Goal: Transaction & Acquisition: Purchase product/service

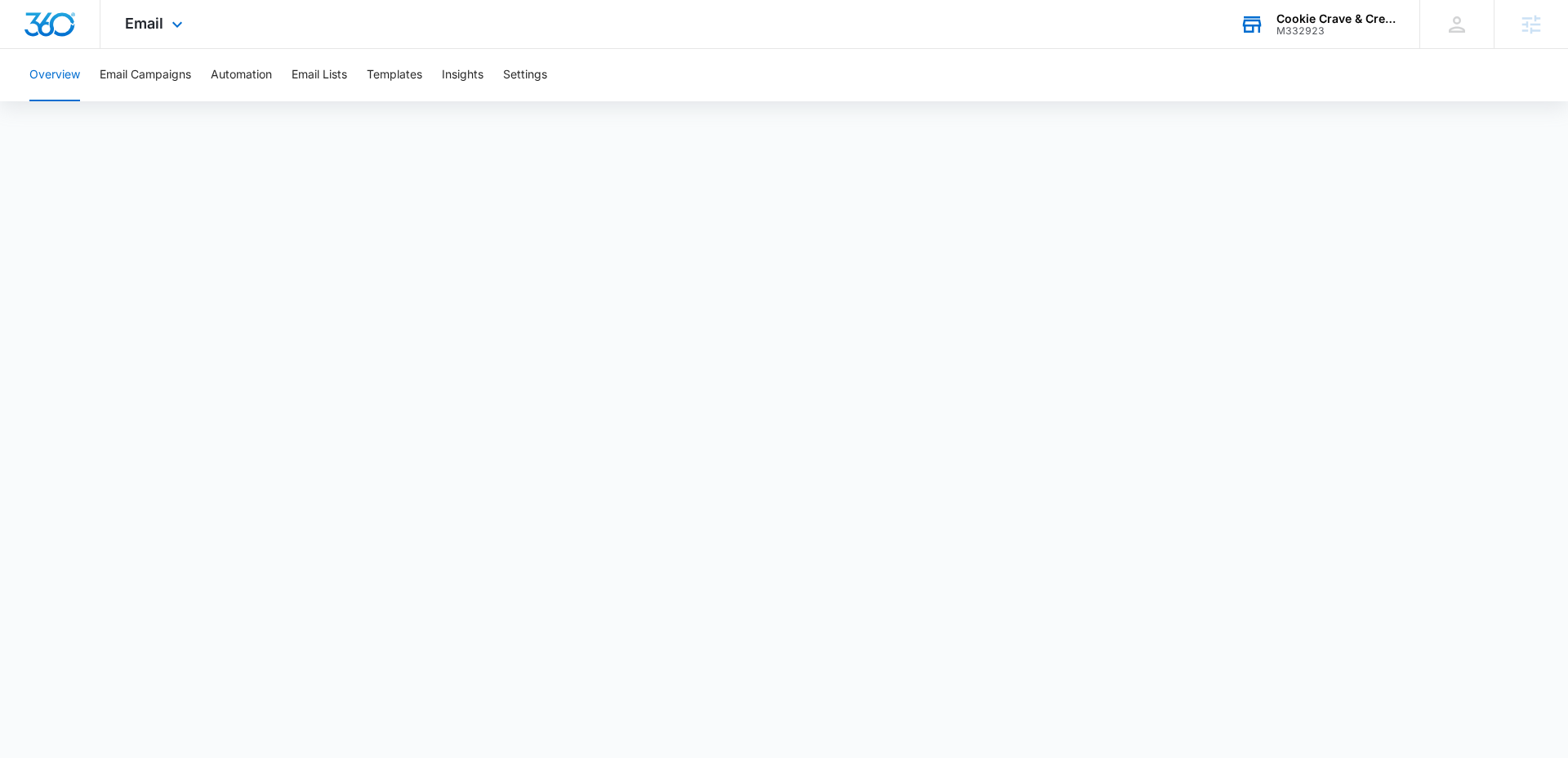
click at [1303, 29] on div "M332923" at bounding box center [1336, 31] width 120 height 11
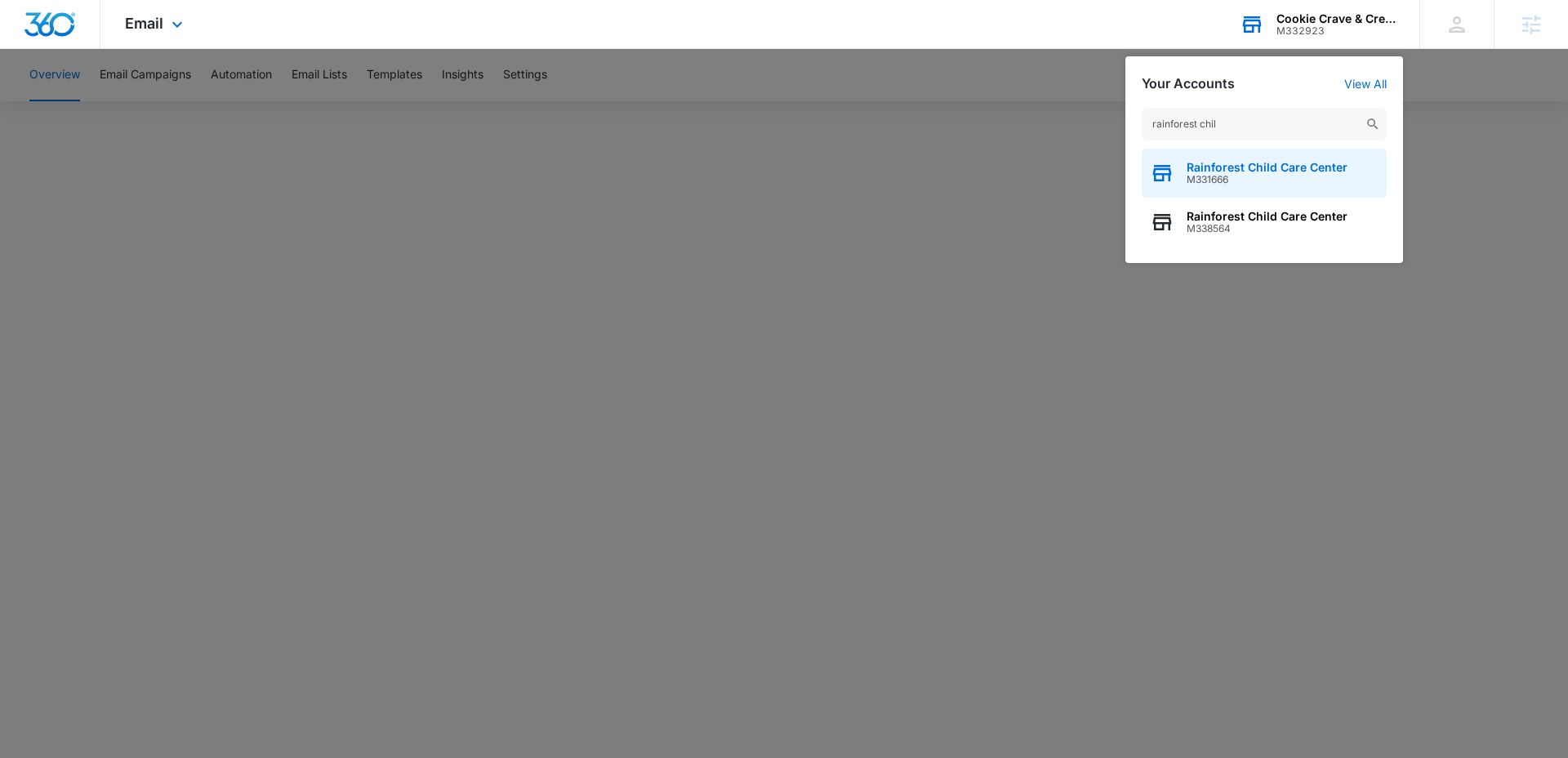
type input "rainforest chil"
click at [1247, 186] on div "Rainforest Child Care Center M331666" at bounding box center [1264, 173] width 245 height 49
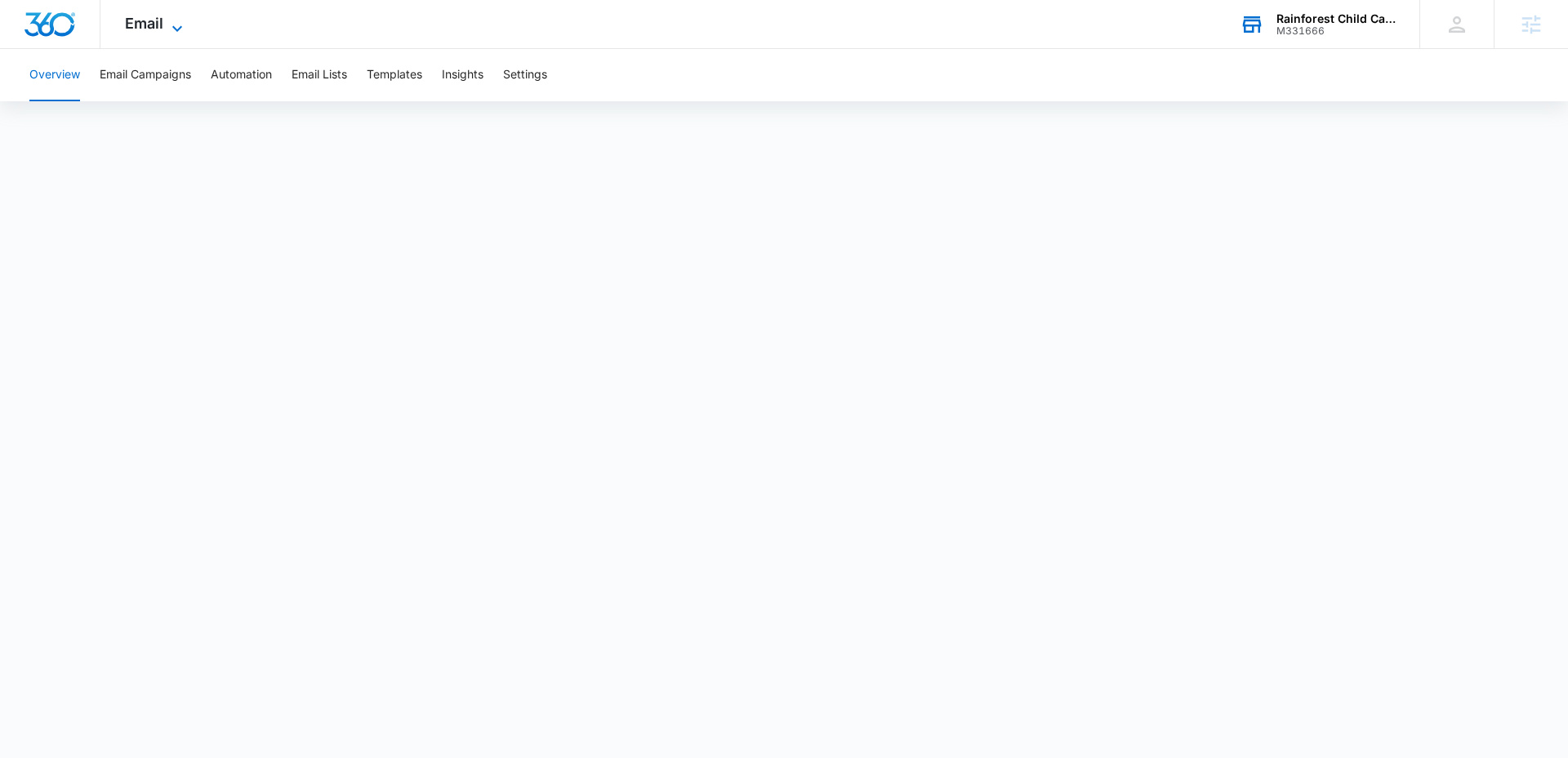
click at [151, 24] on span "Email" at bounding box center [143, 23] width 38 height 17
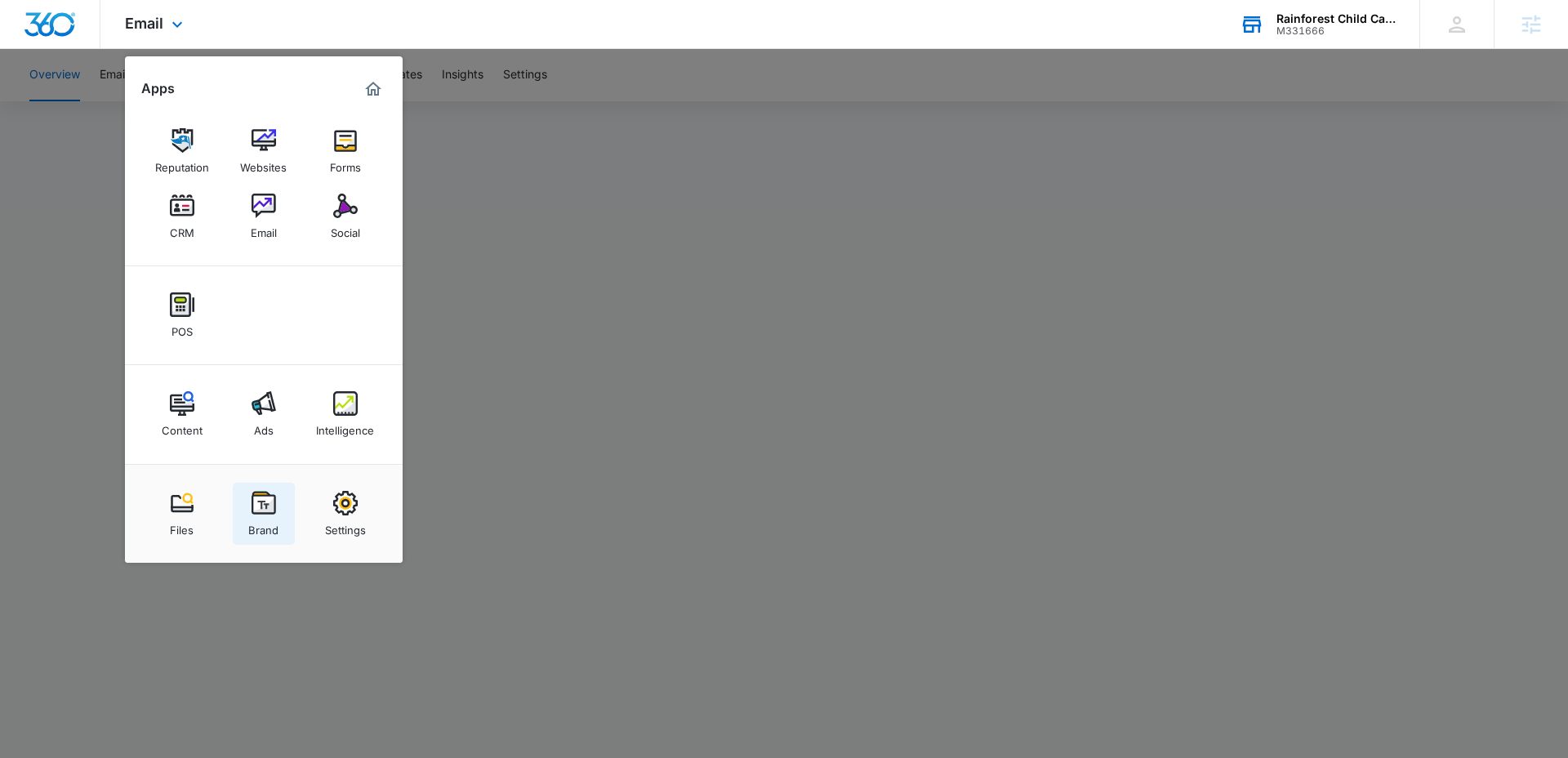
click at [259, 518] on div "Brand" at bounding box center [264, 526] width 31 height 21
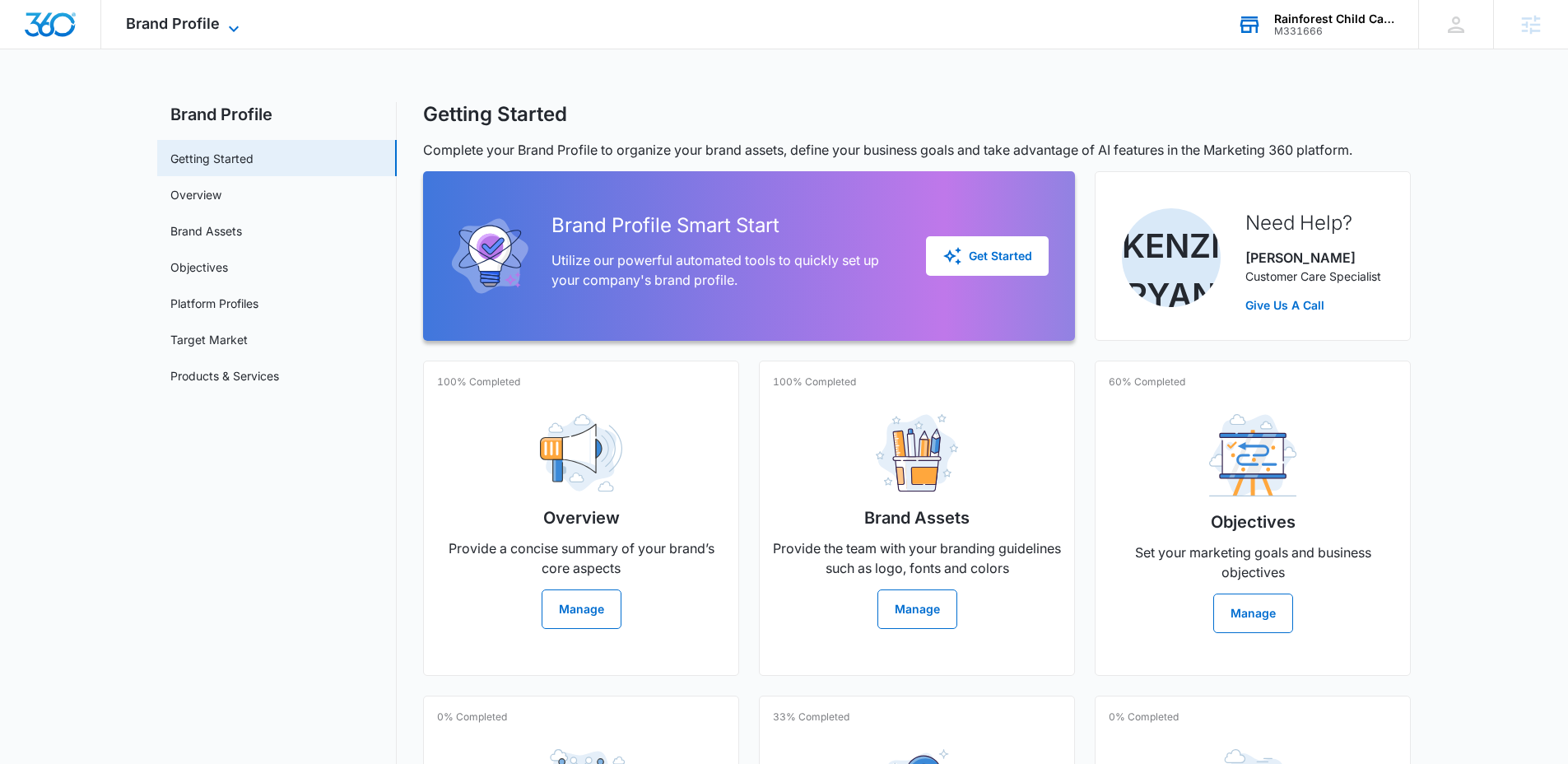
click at [136, 26] on span "Brand Profile" at bounding box center [173, 23] width 94 height 17
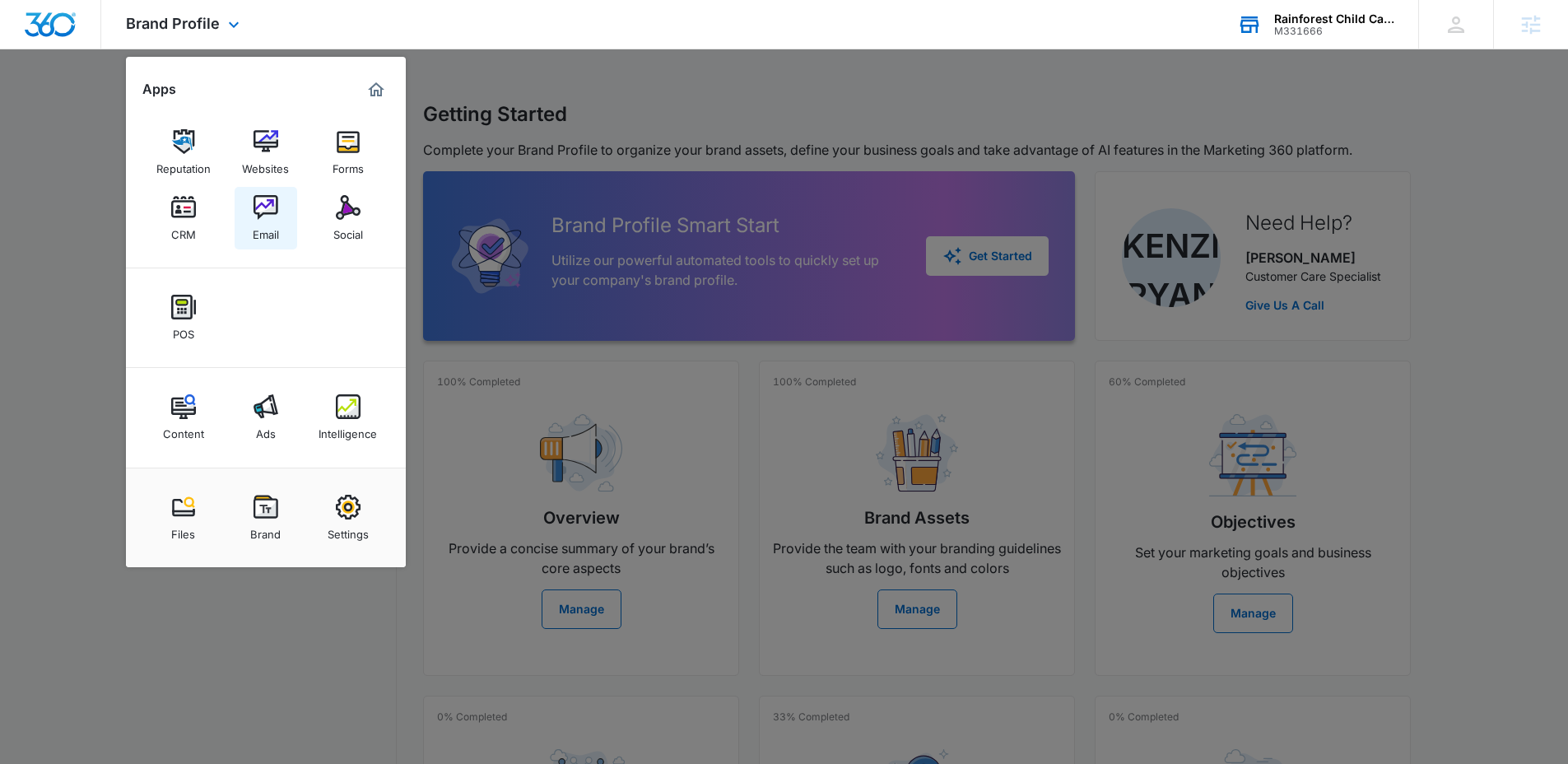
click at [268, 209] on img at bounding box center [266, 207] width 25 height 25
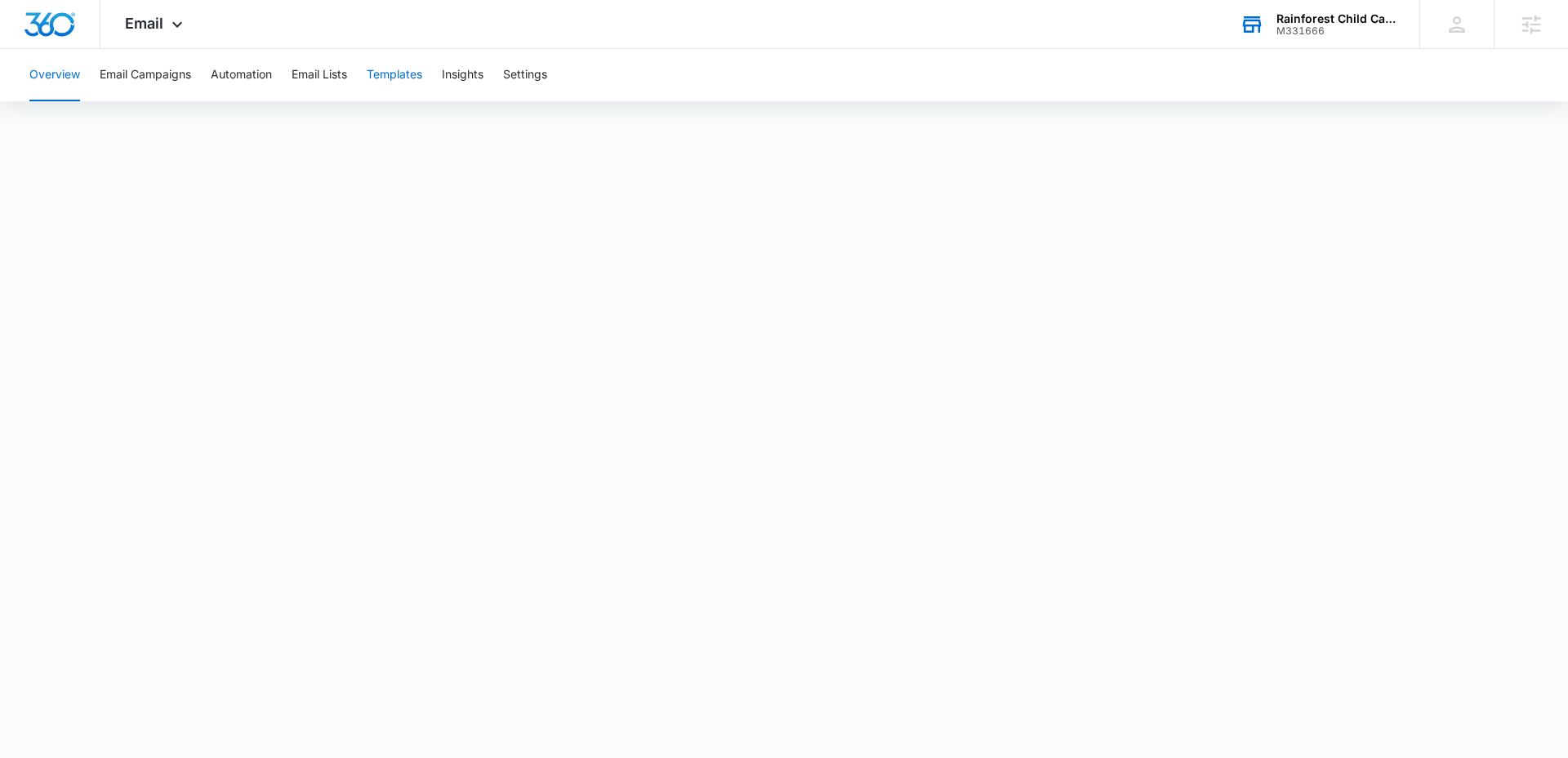
click at [405, 76] on button "Templates" at bounding box center [395, 75] width 56 height 53
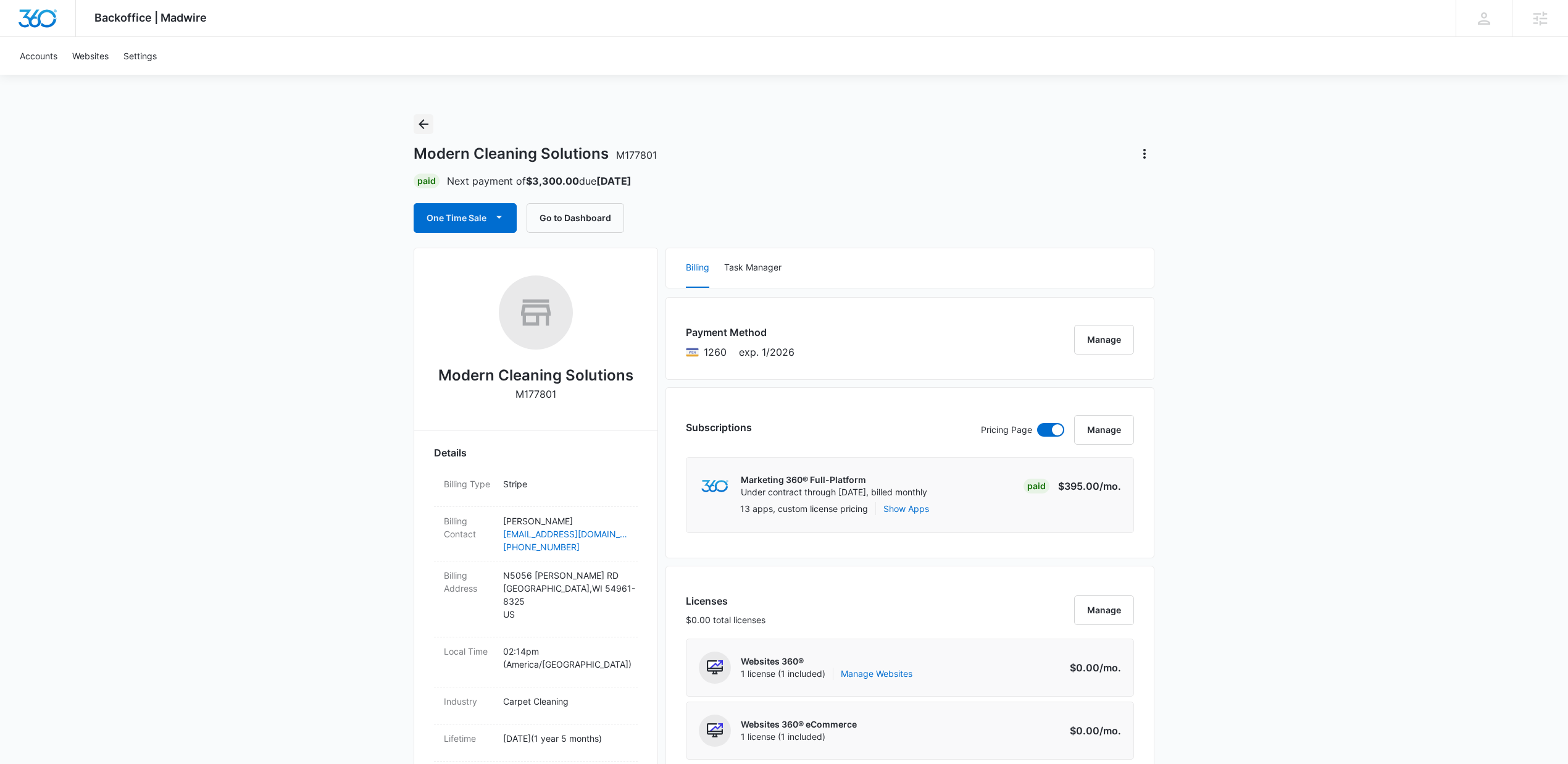
click at [426, 128] on icon "Back" at bounding box center [423, 124] width 15 height 15
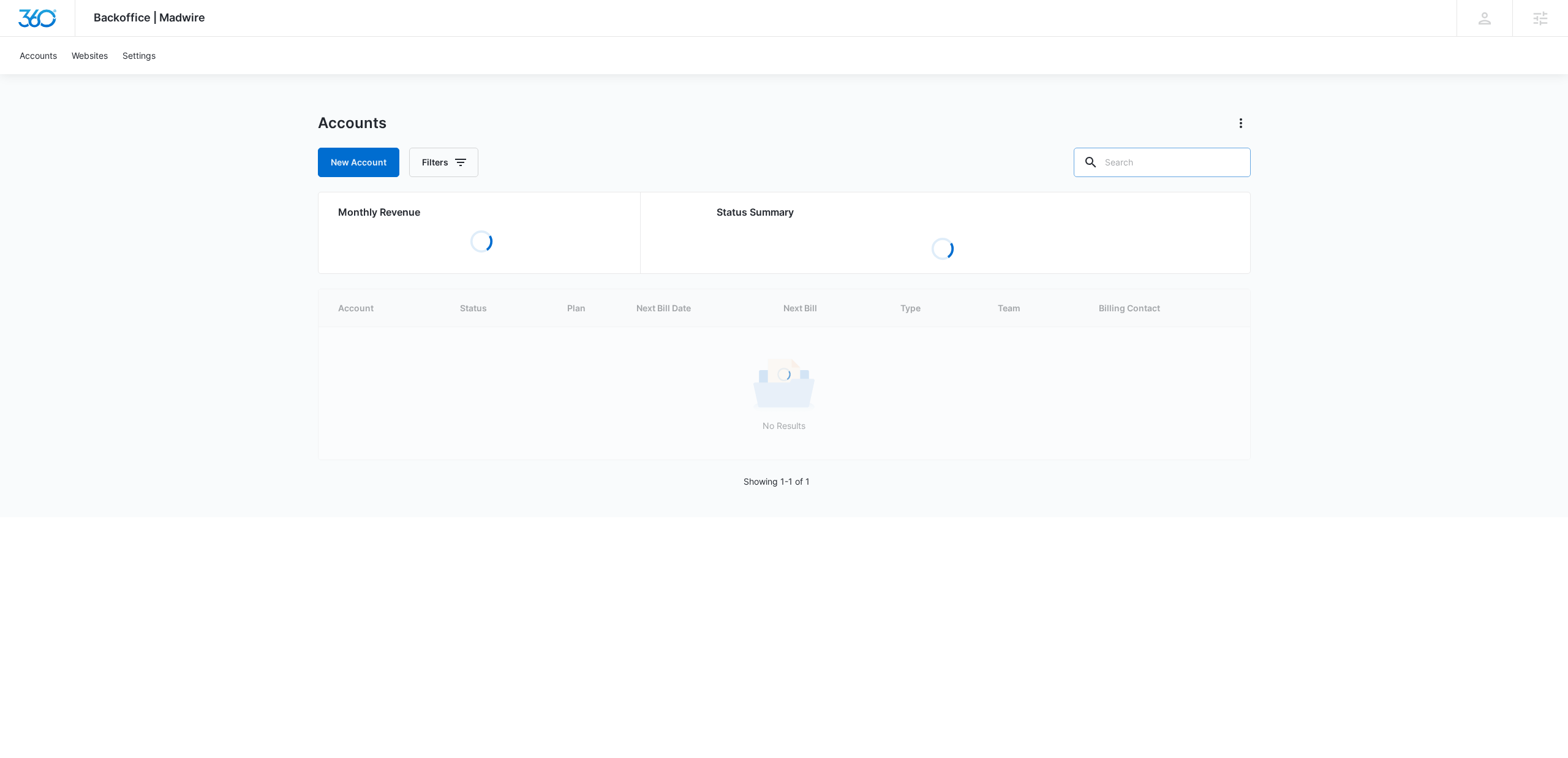
click at [1153, 167] on input "text" at bounding box center [1162, 162] width 177 height 29
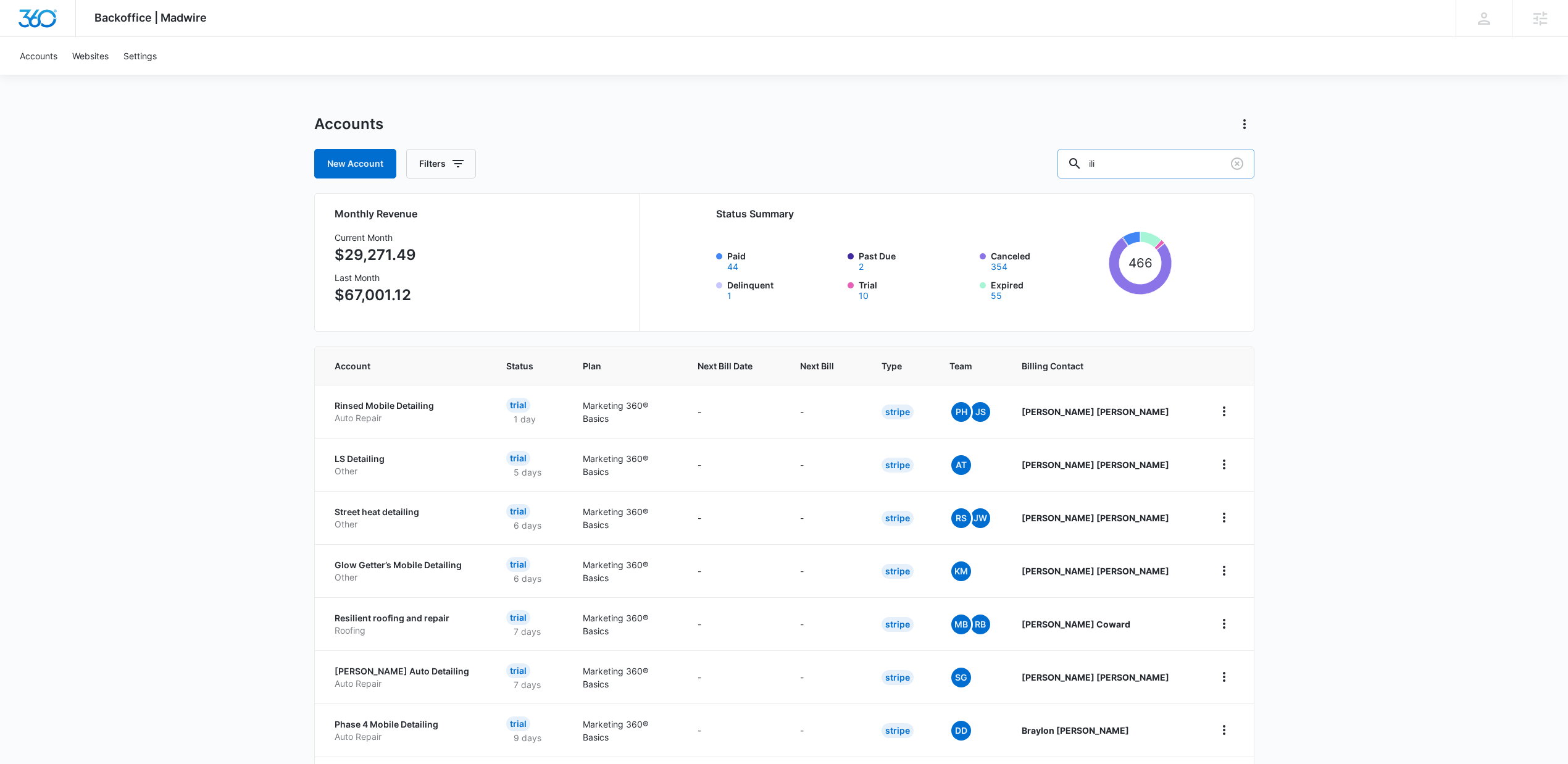
click at [1142, 167] on input "ili" at bounding box center [1156, 163] width 197 height 29
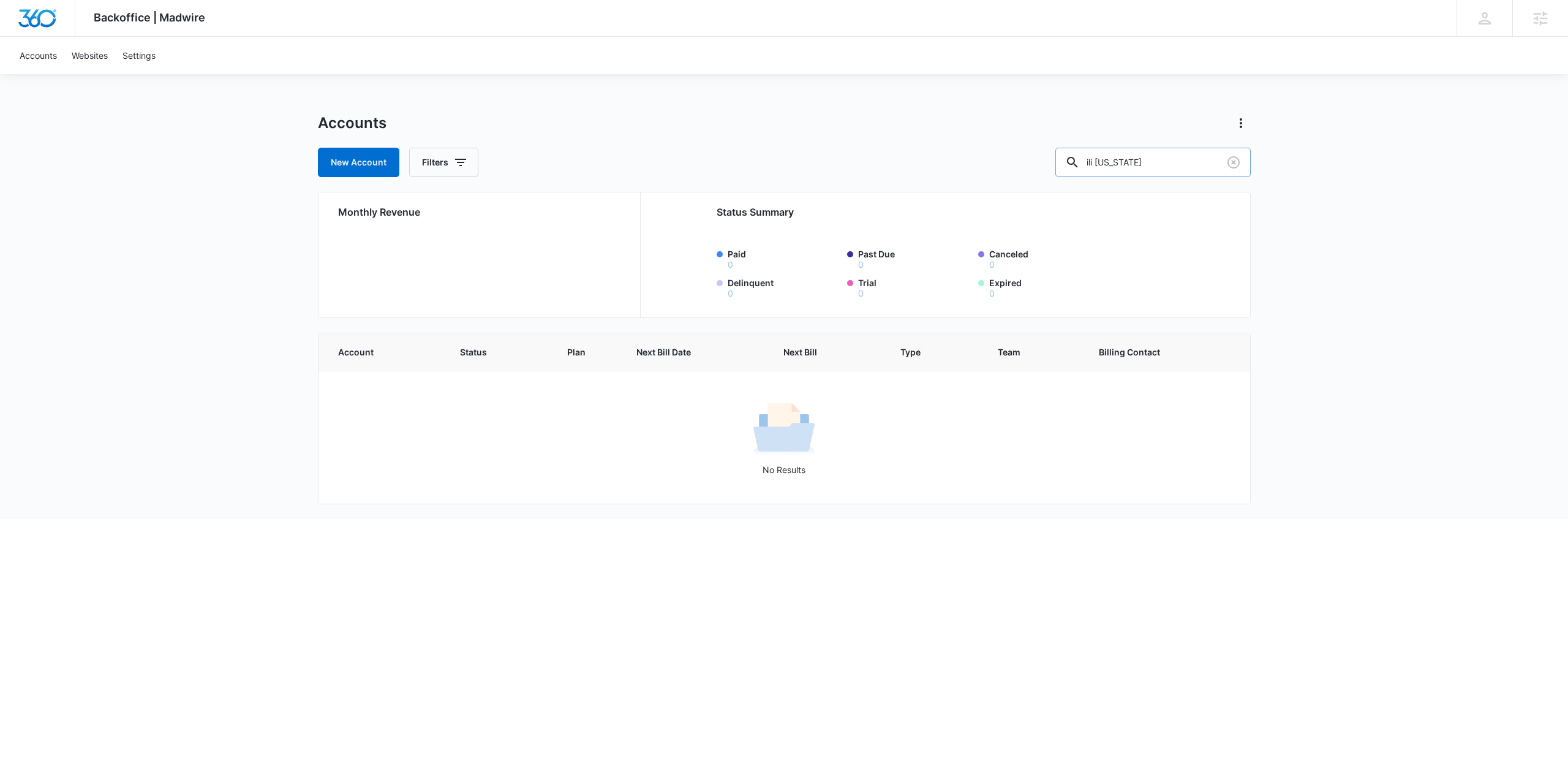
type input "ili [US_STATE]"
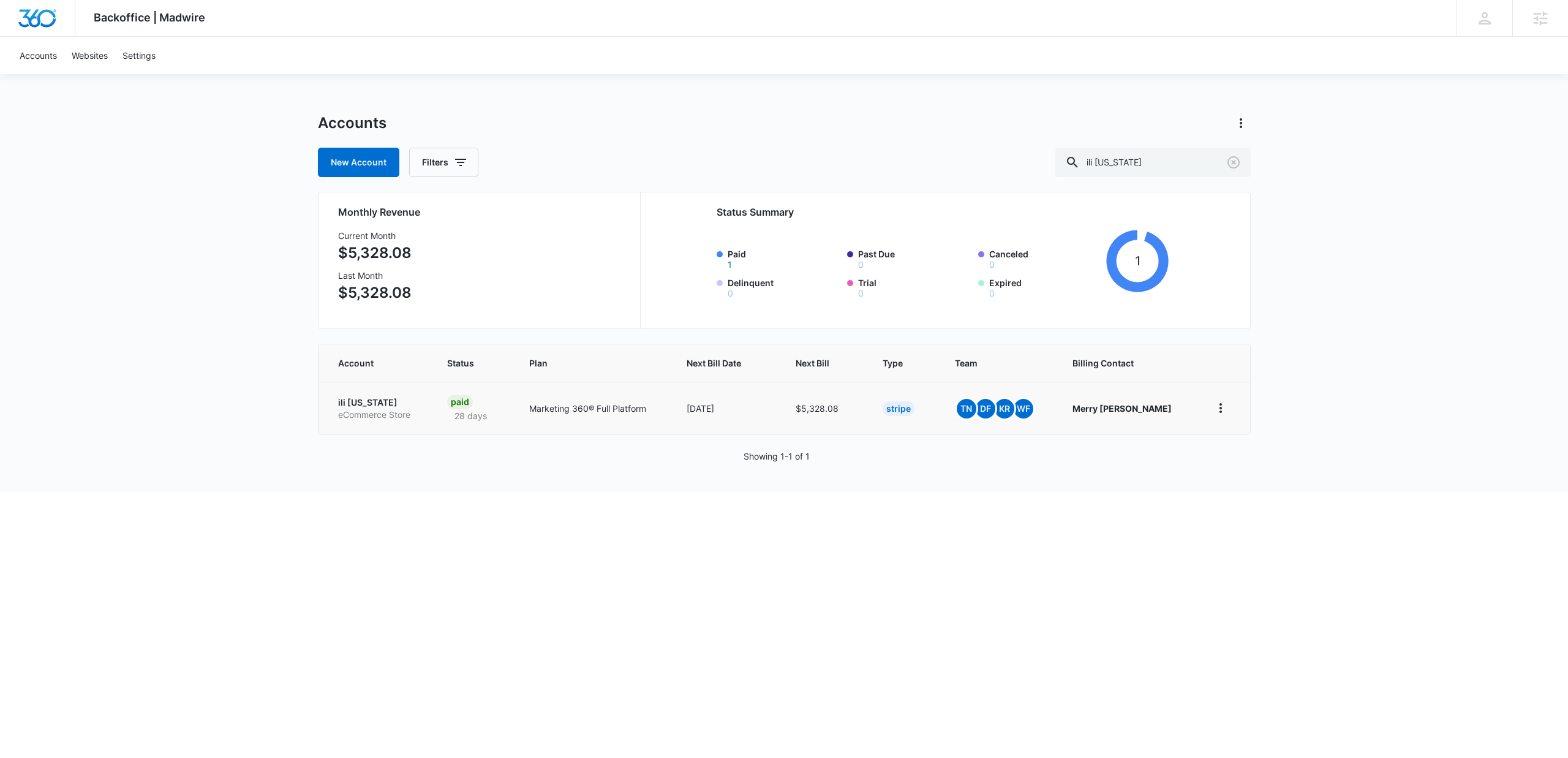
click at [384, 406] on p "ili [US_STATE]" at bounding box center [378, 402] width 80 height 12
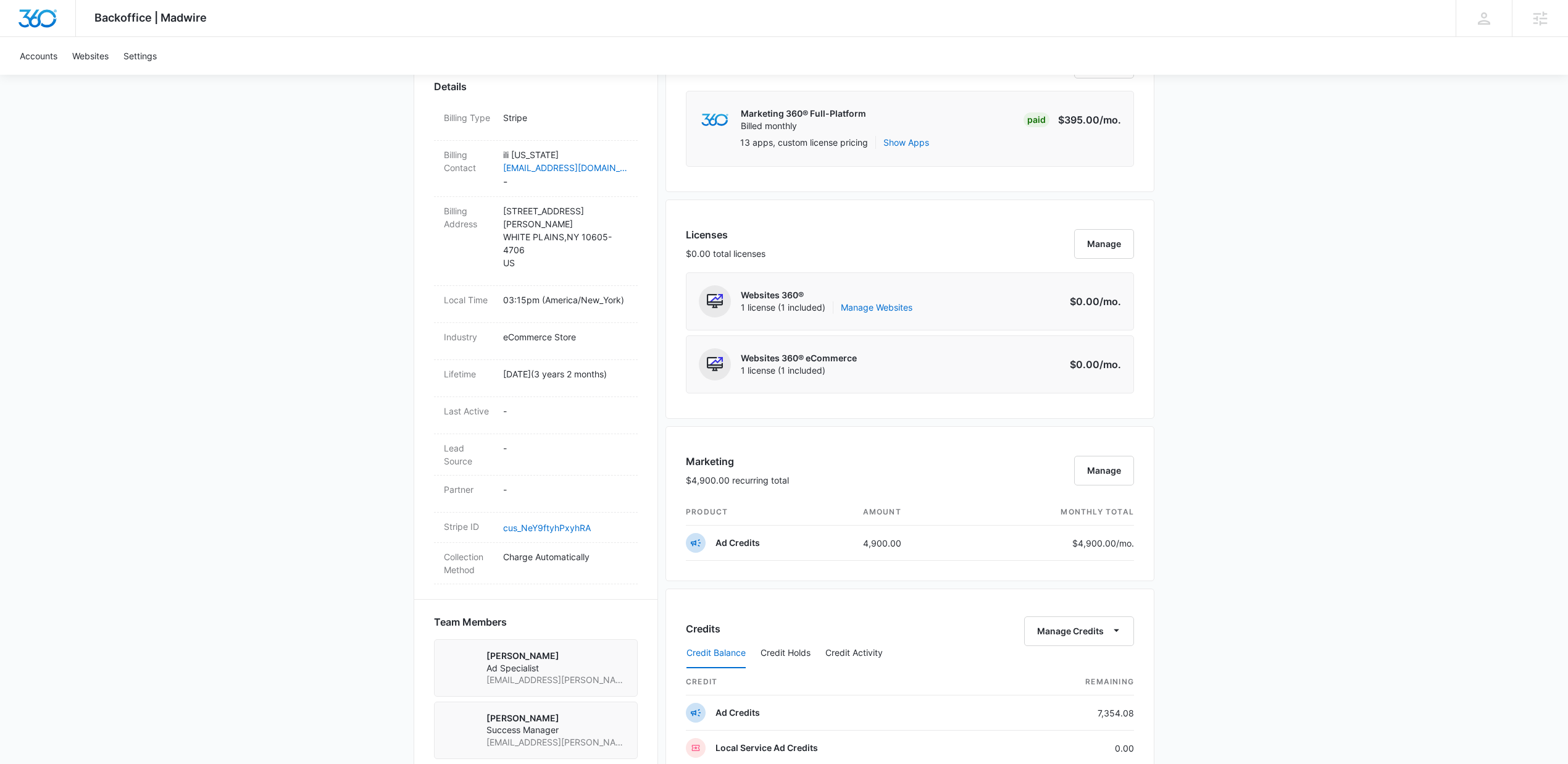
scroll to position [730, 0]
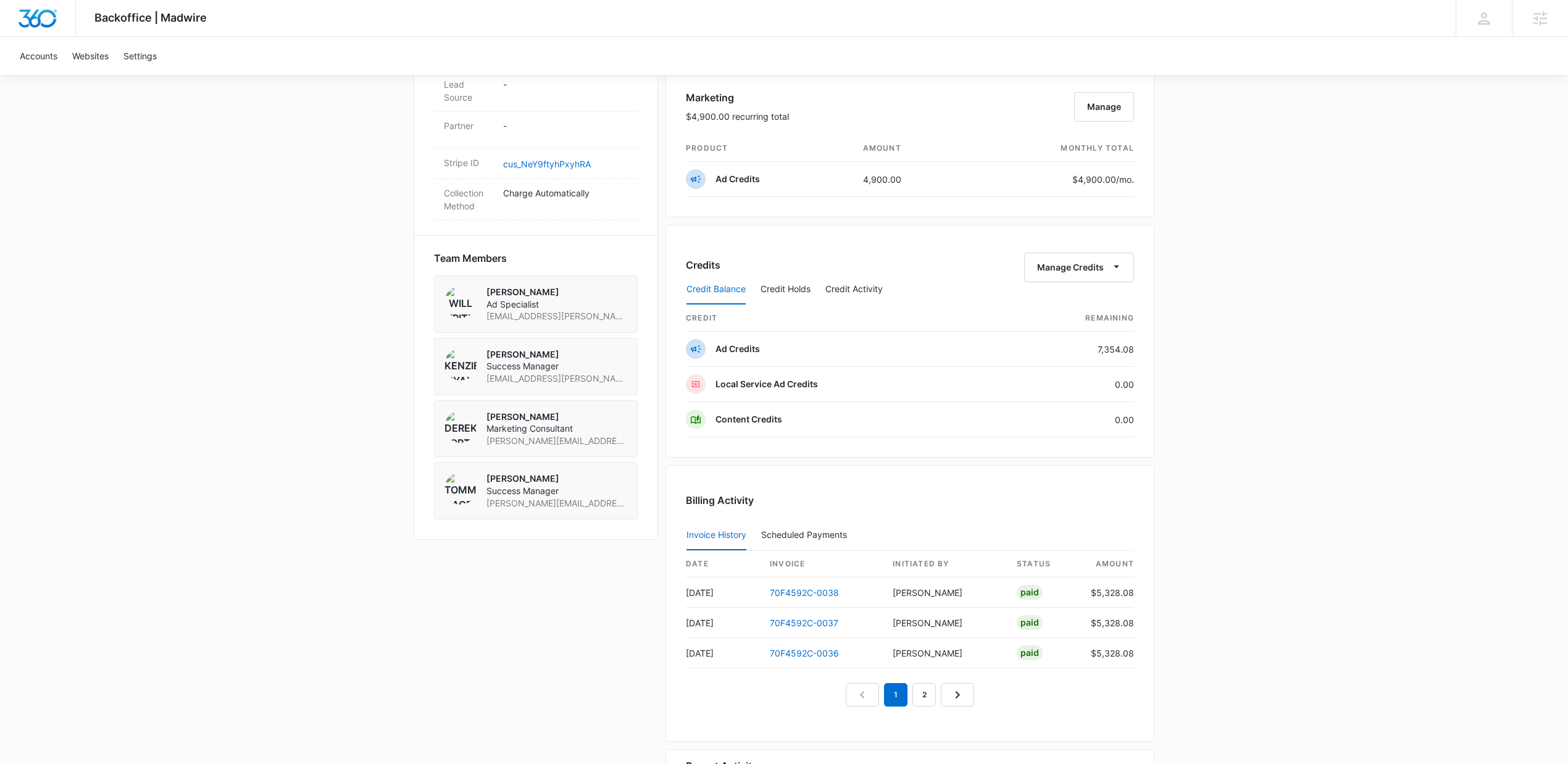
click at [286, 425] on div "Backoffice | Madwire Apps Settings [PERSON_NAME] [PERSON_NAME][EMAIL_ADDRESS][D…" at bounding box center [784, 112] width 1568 height 1684
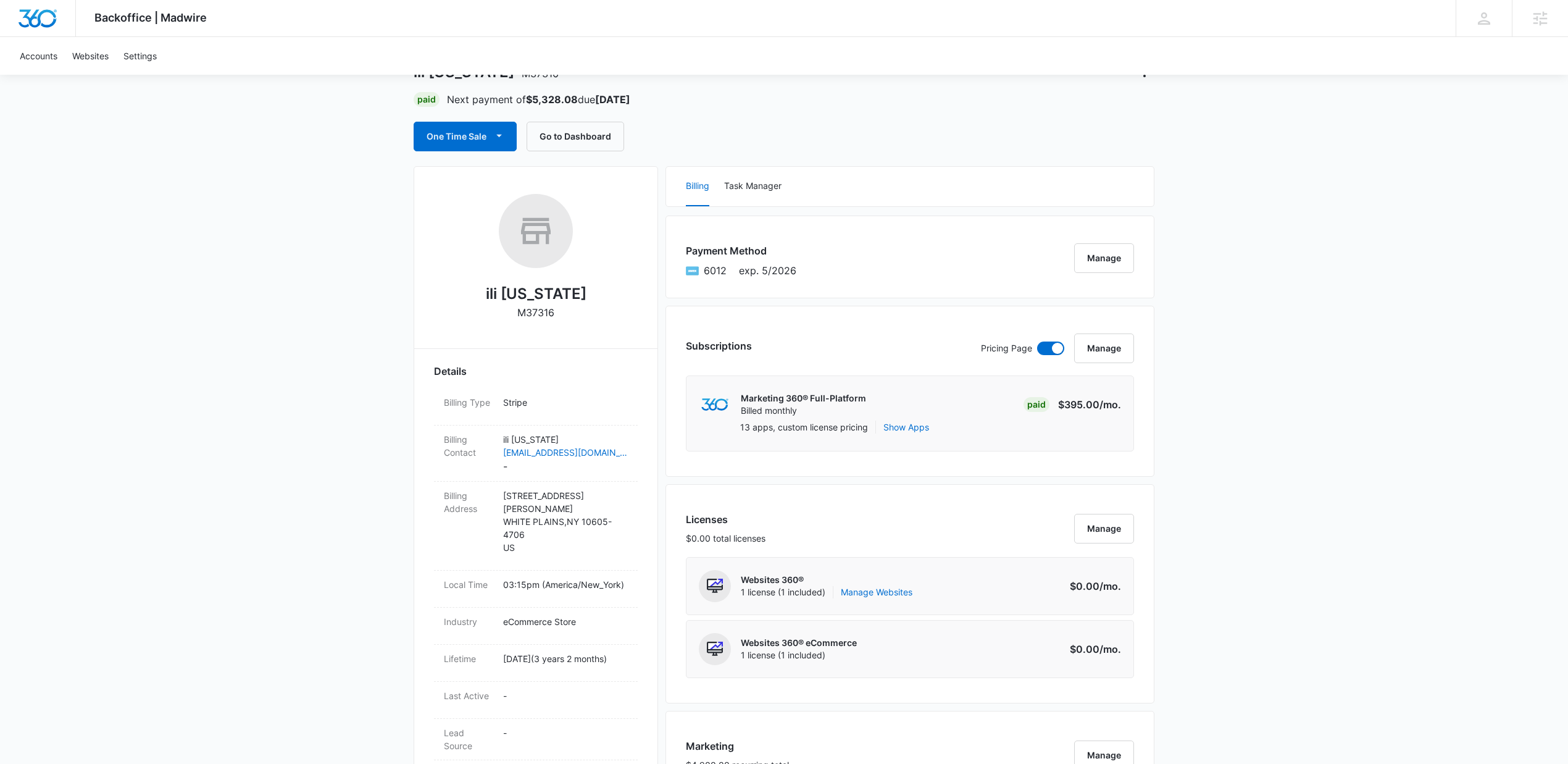
scroll to position [0, 0]
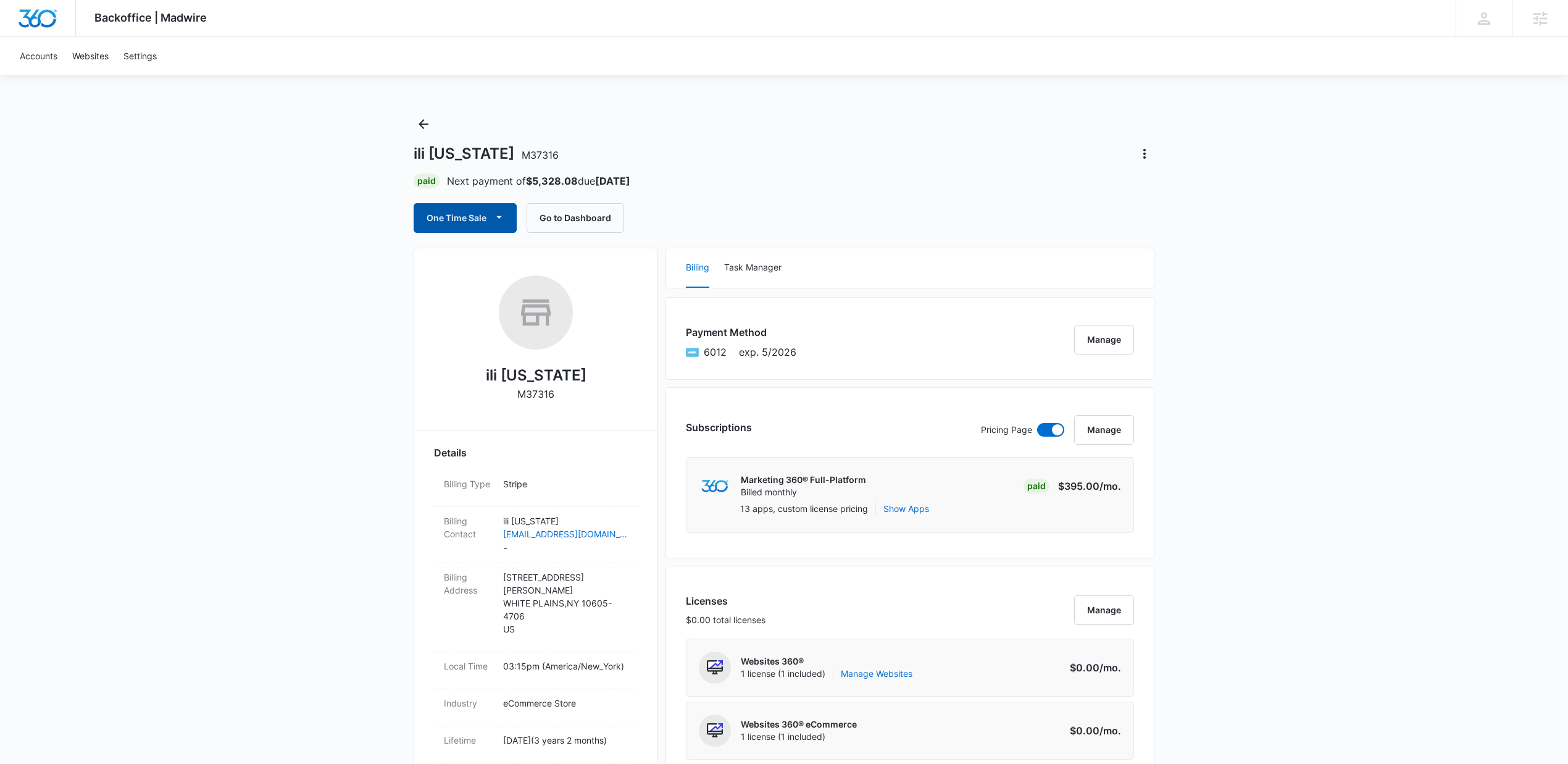
click at [439, 221] on button "One Time Sale" at bounding box center [465, 218] width 103 height 29
click at [446, 260] on div "Run One-Time Payment" at bounding box center [501, 260] width 143 height 13
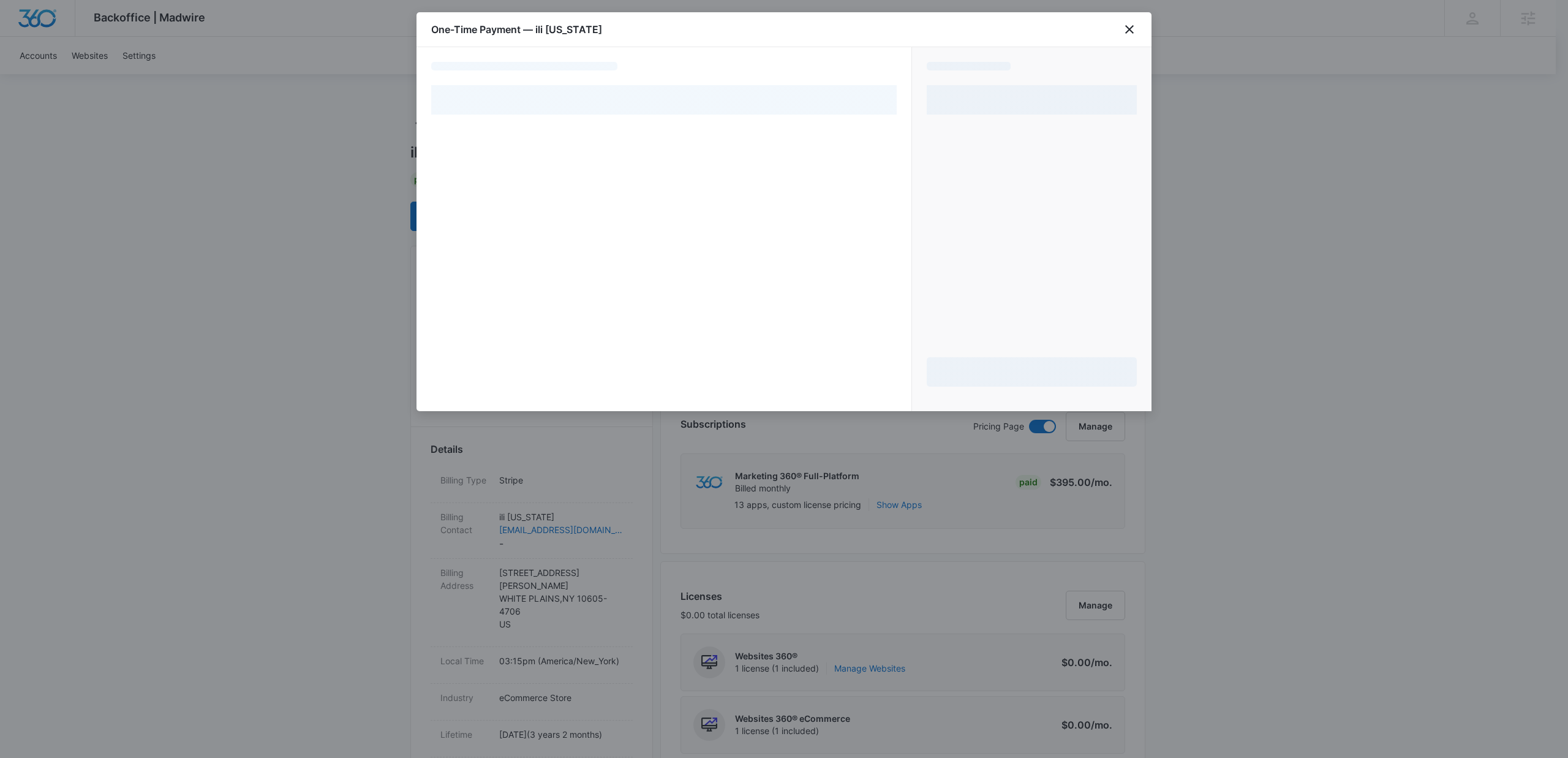
select select "pm_1MtF30A4n8RTgNjUBDPSJi3q"
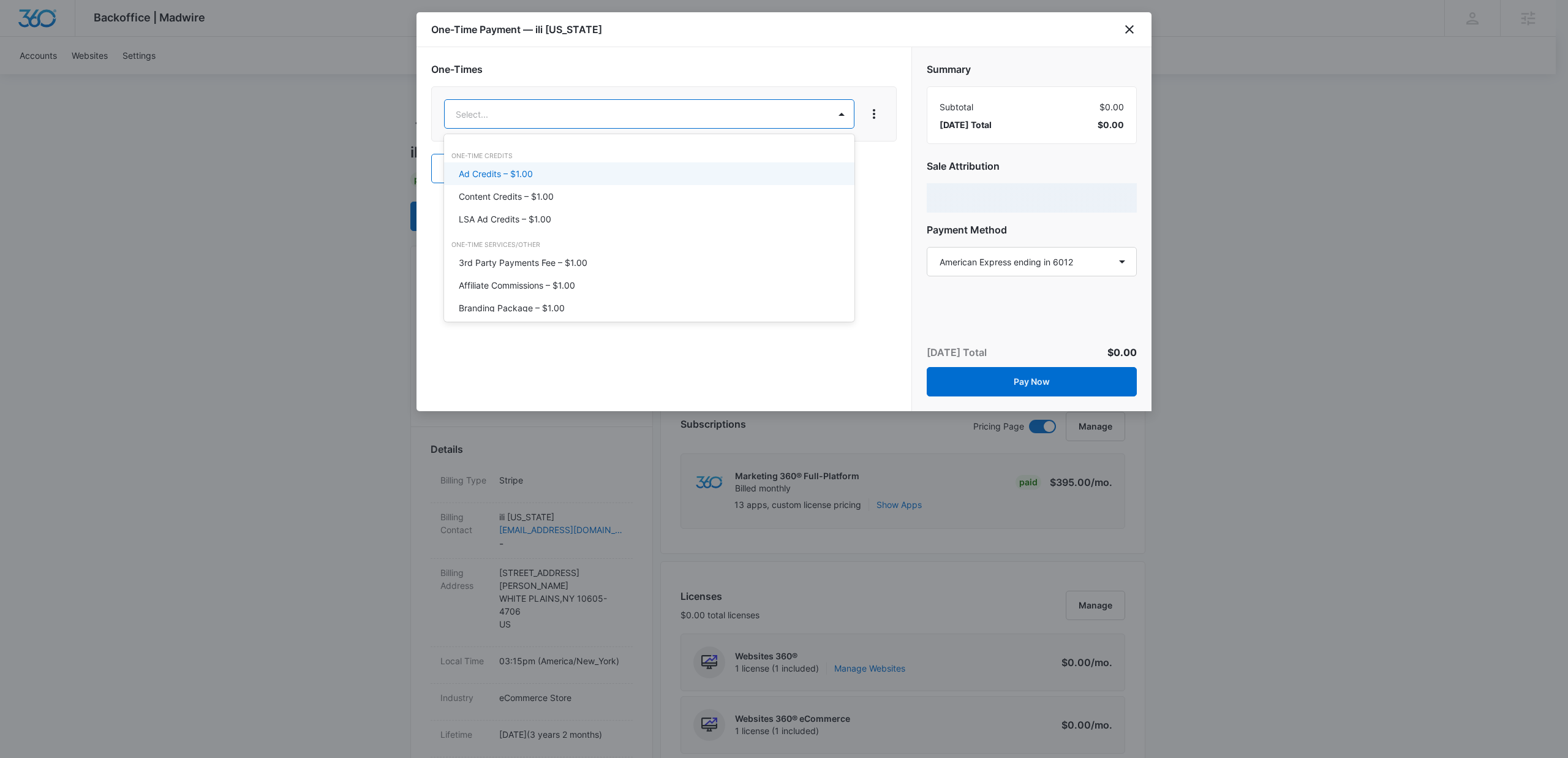
click at [532, 177] on div "Ad Credits – $1.00" at bounding box center [648, 174] width 378 height 13
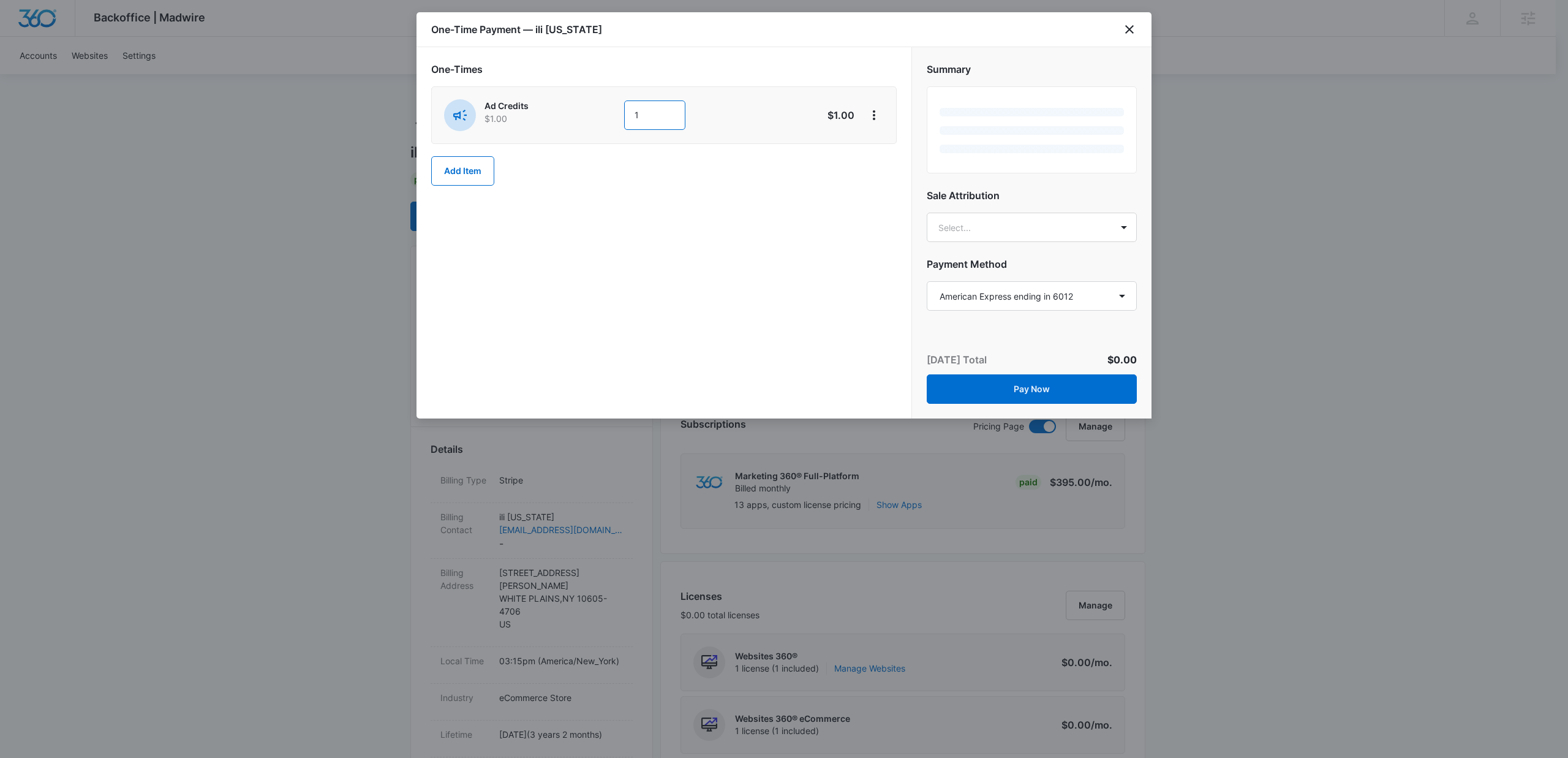
click at [664, 114] on input "1" at bounding box center [655, 115] width 61 height 29
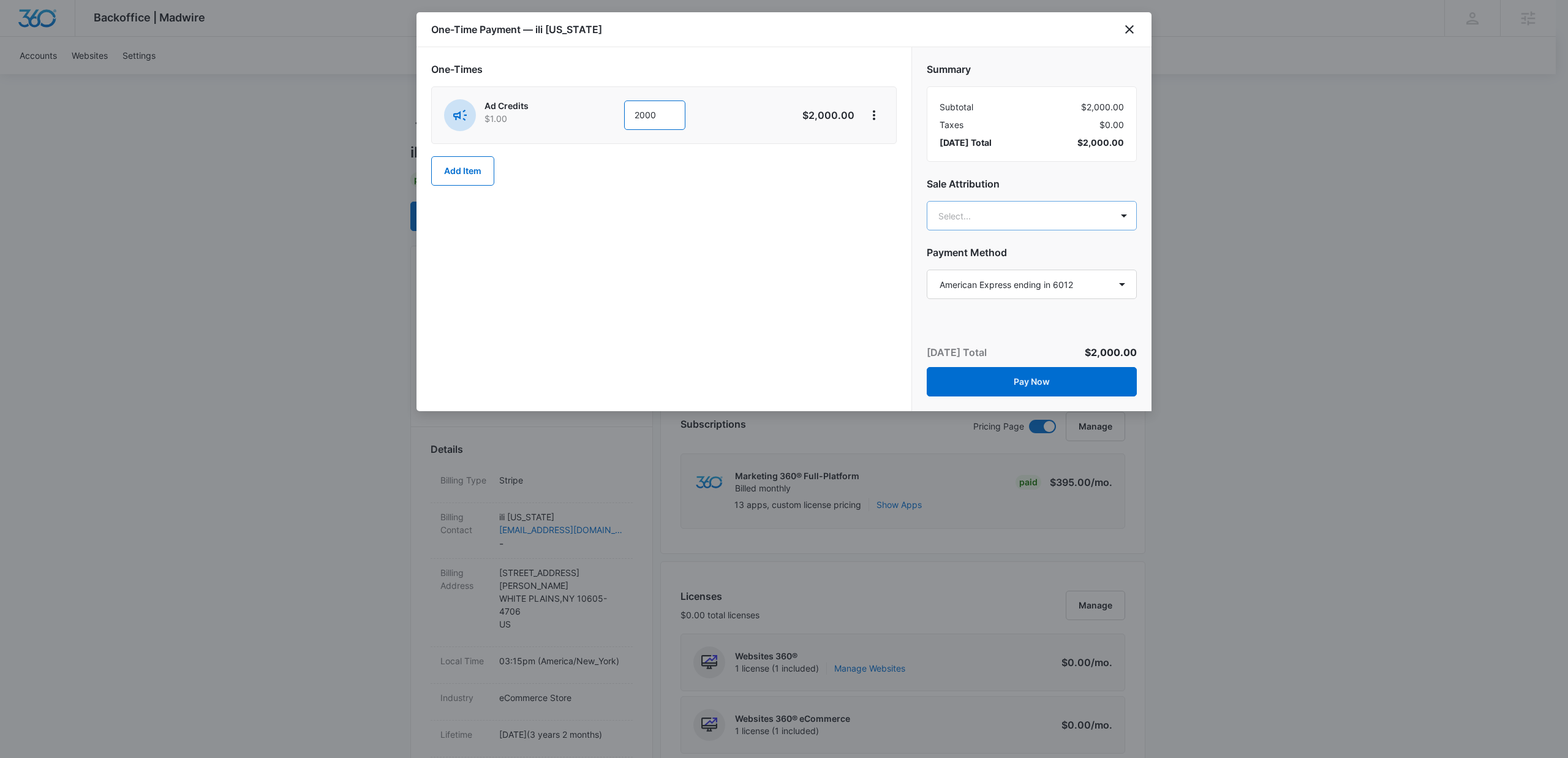
type input "2000"
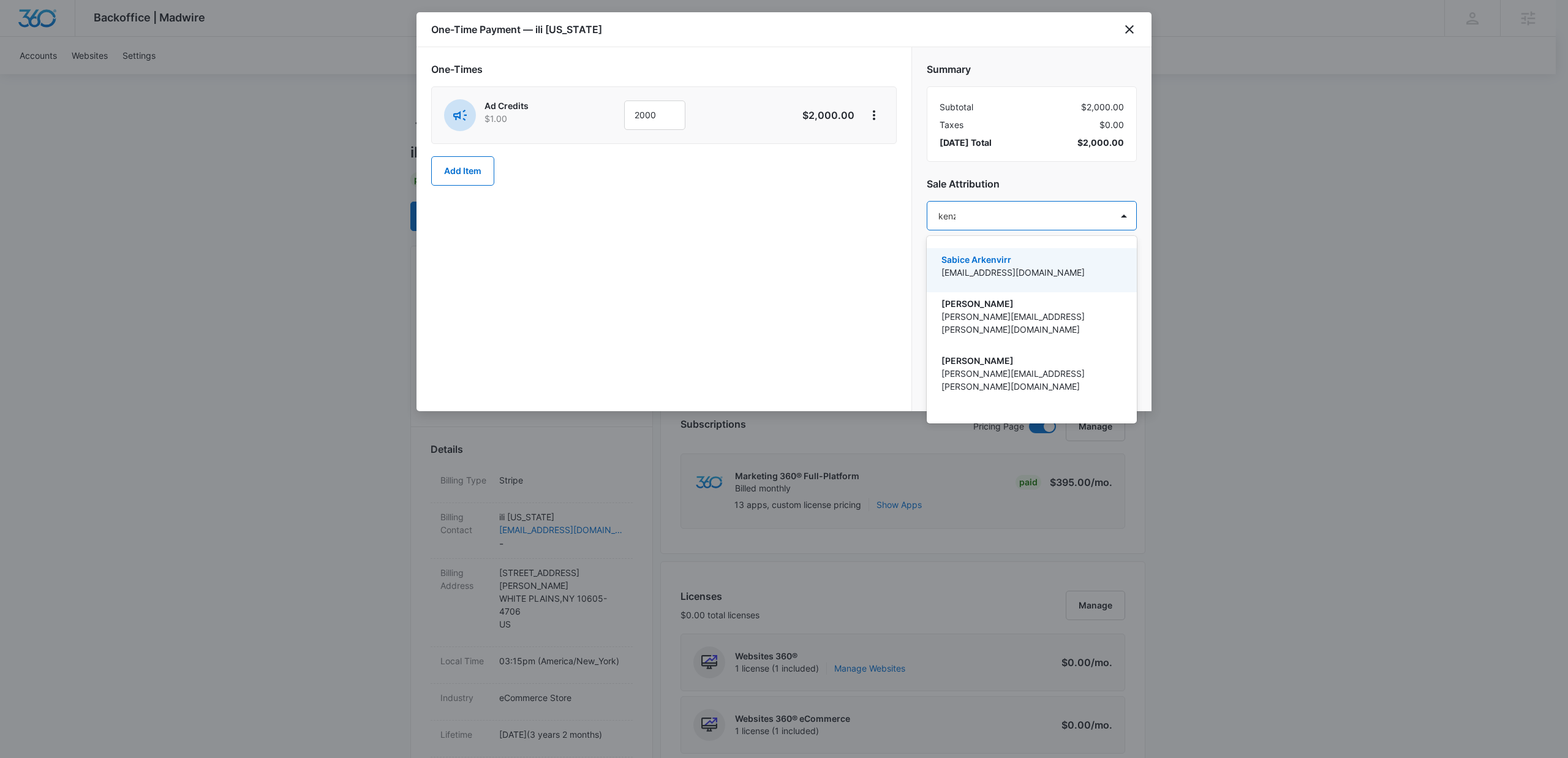
type input "kenzie"
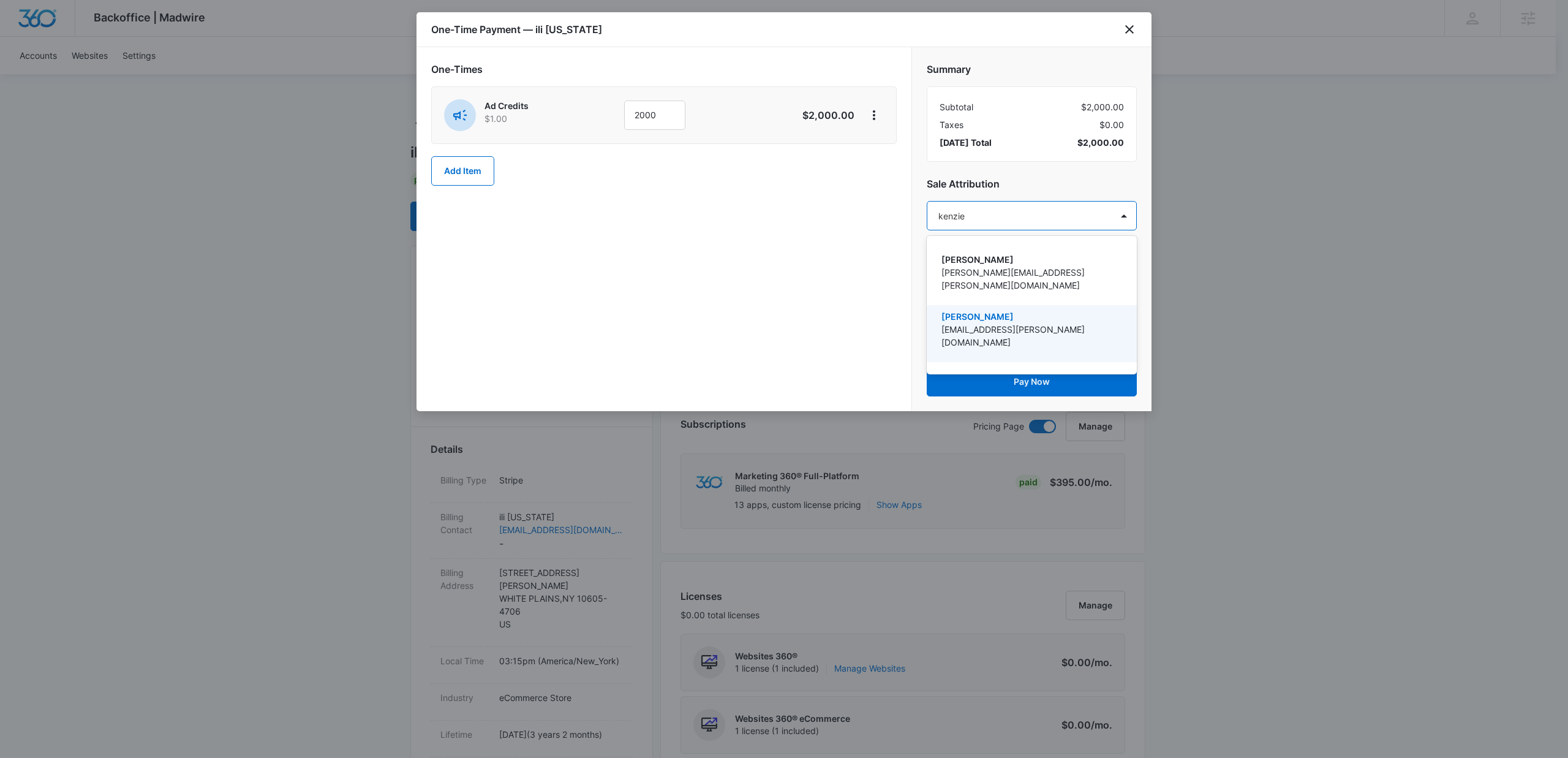
click at [964, 323] on p "[EMAIL_ADDRESS][PERSON_NAME][DOMAIN_NAME]" at bounding box center [1030, 336] width 178 height 25
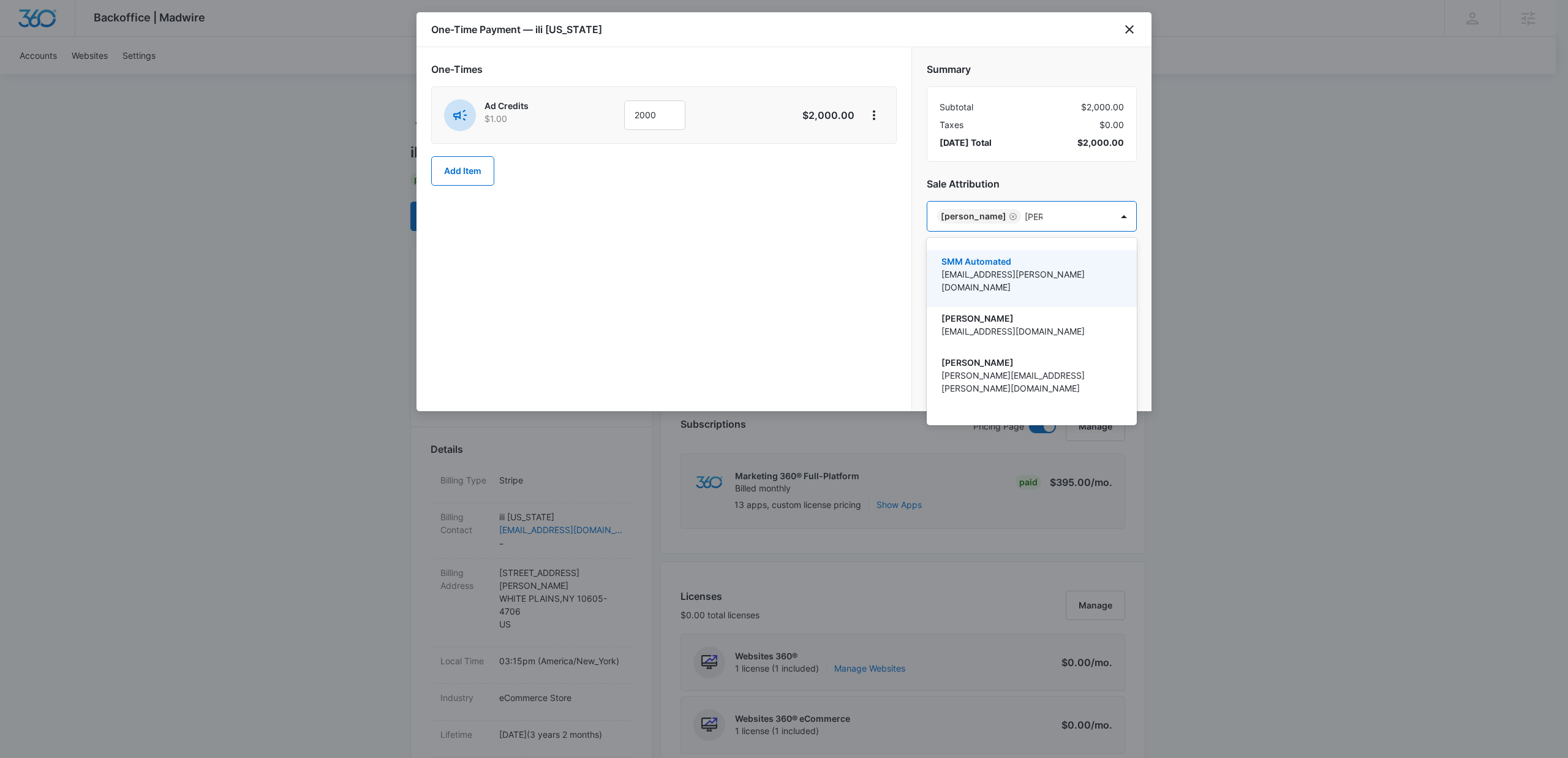
type input "tomm"
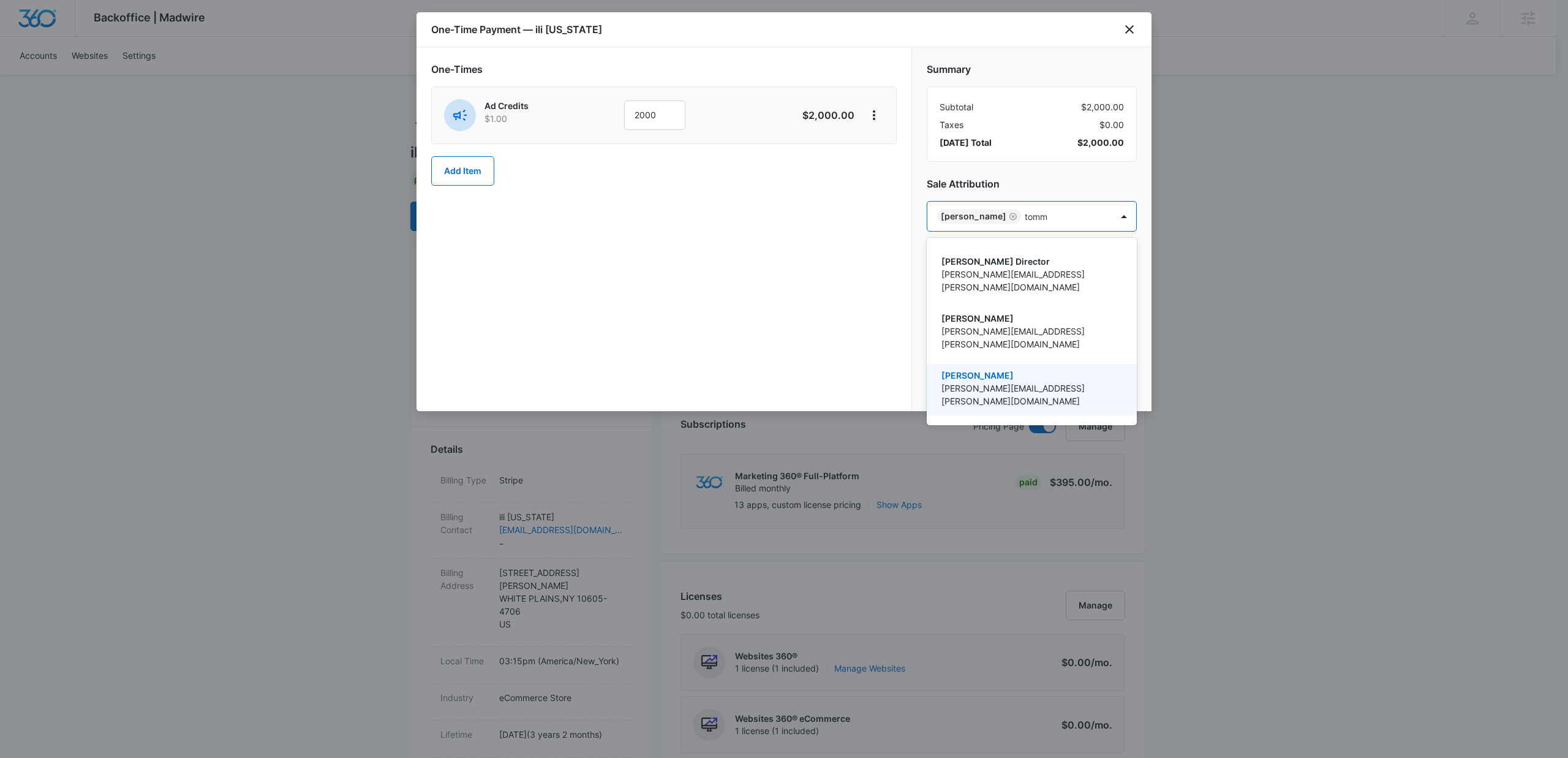
click at [981, 382] on p "[PERSON_NAME][EMAIL_ADDRESS][PERSON_NAME][DOMAIN_NAME]" at bounding box center [1030, 394] width 178 height 25
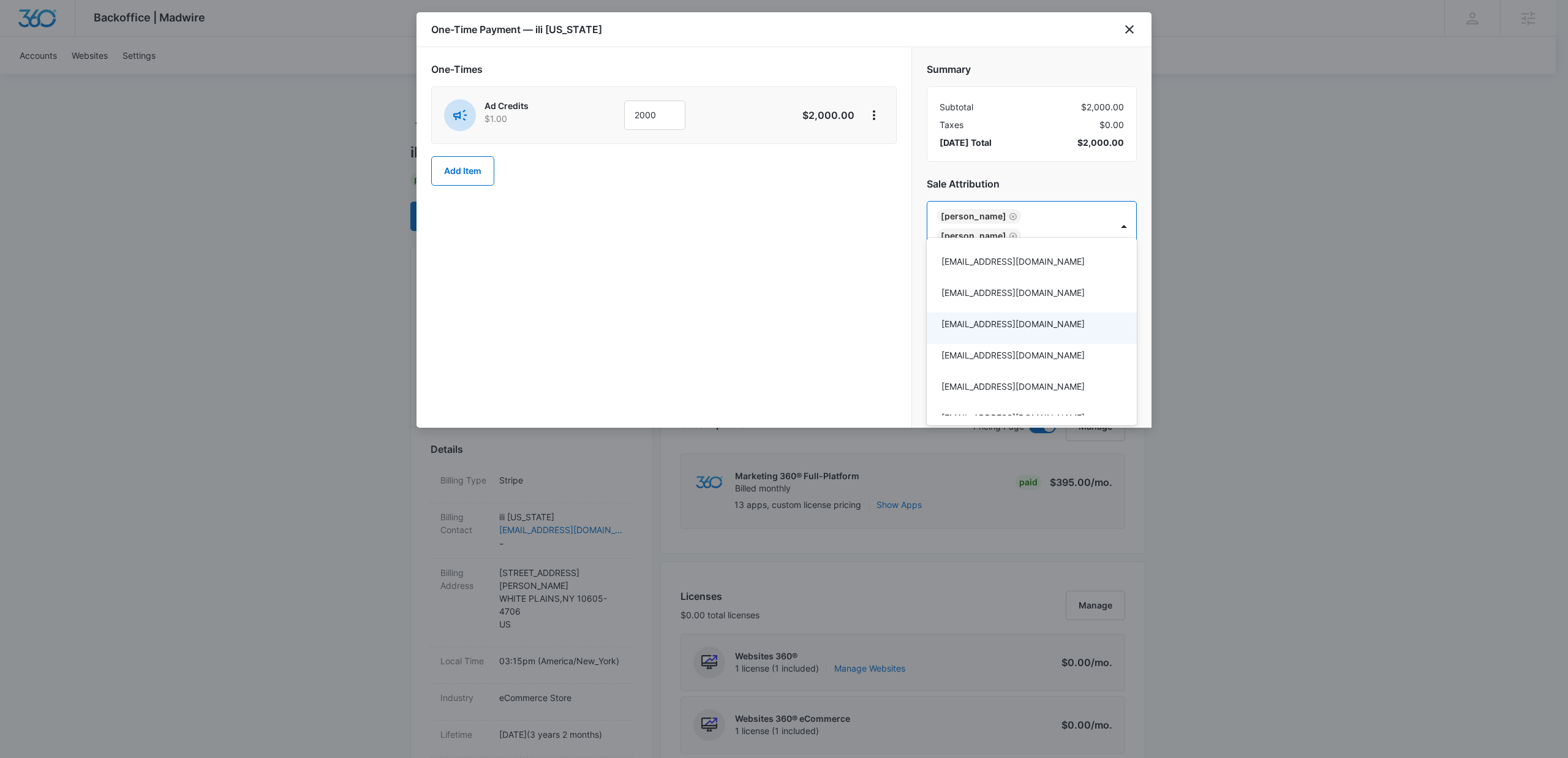
click at [777, 296] on div at bounding box center [784, 379] width 1568 height 758
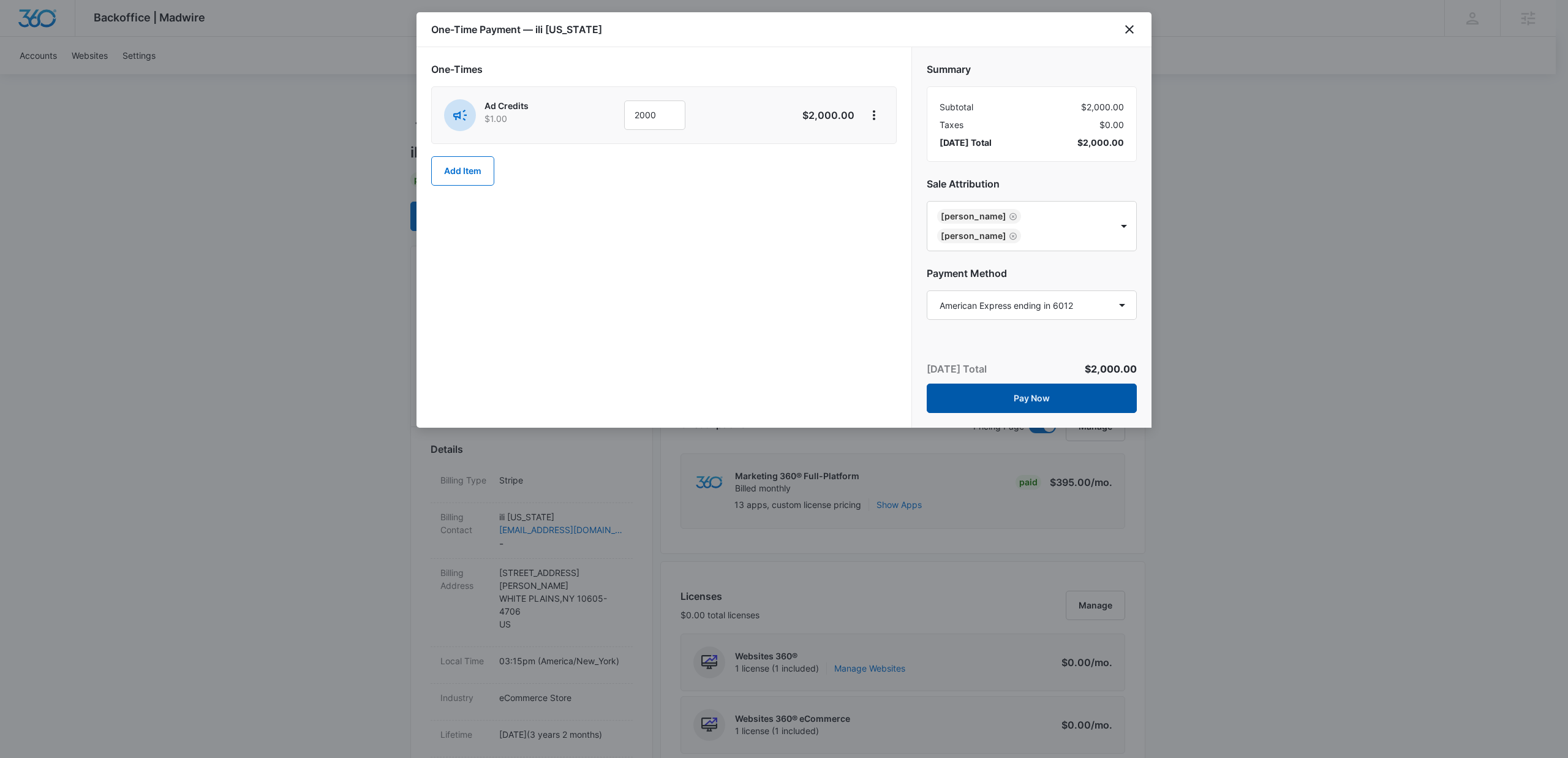
click at [1053, 384] on button "Pay Now" at bounding box center [1032, 398] width 210 height 29
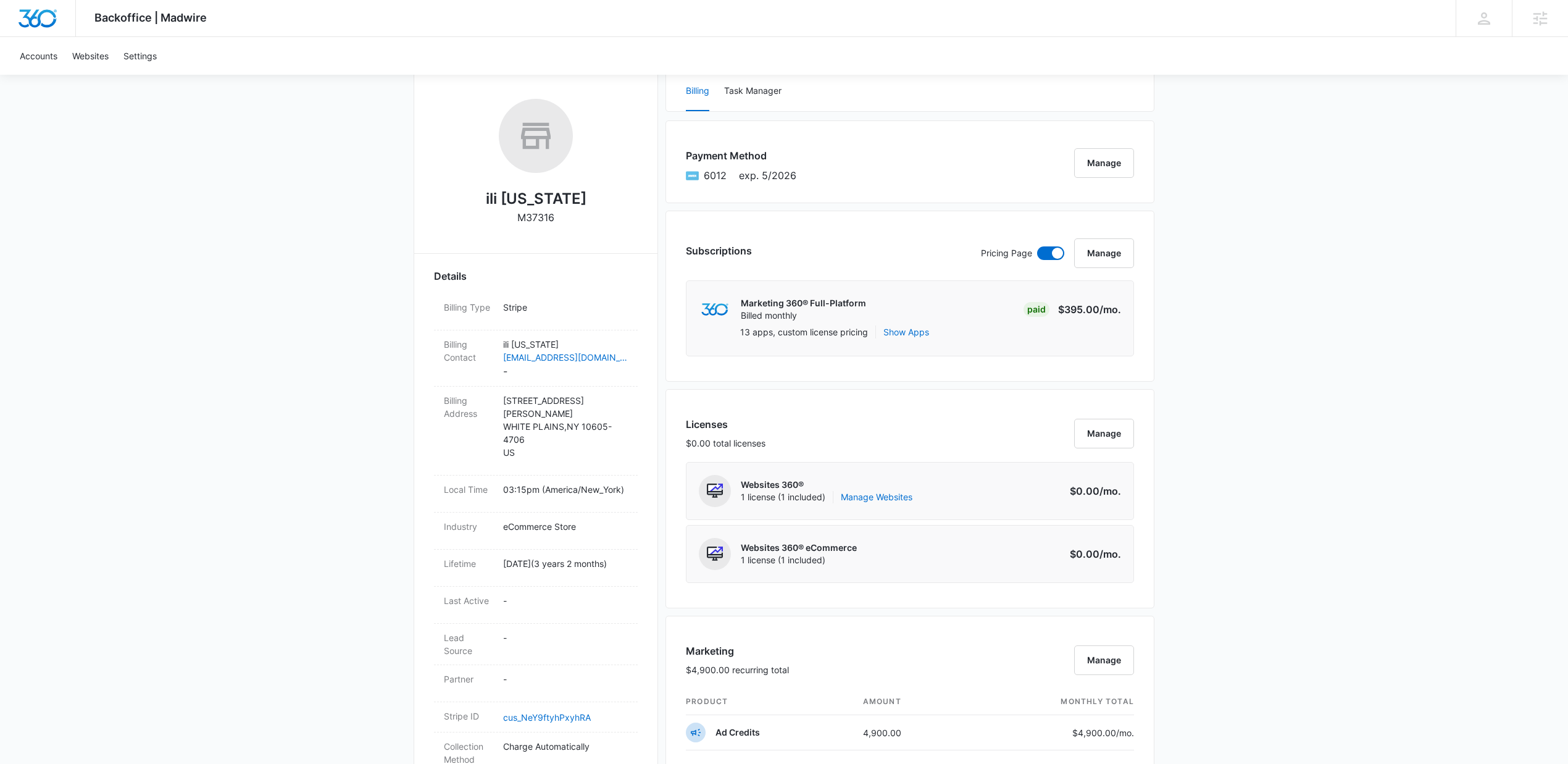
scroll to position [113, 0]
